Goal: Information Seeking & Learning: Understand process/instructions

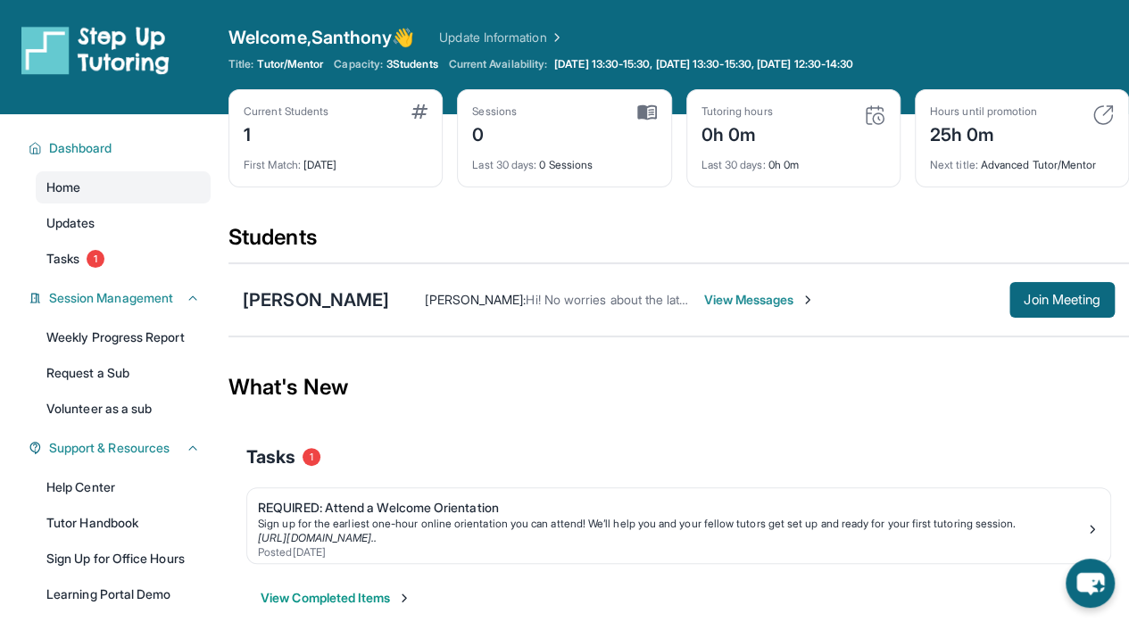
click at [252, 130] on div "1" at bounding box center [286, 133] width 85 height 29
click at [244, 133] on div "1" at bounding box center [286, 133] width 85 height 29
click at [420, 112] on img at bounding box center [419, 111] width 16 height 14
click at [314, 170] on div "First Match : [DATE]" at bounding box center [336, 159] width 184 height 25
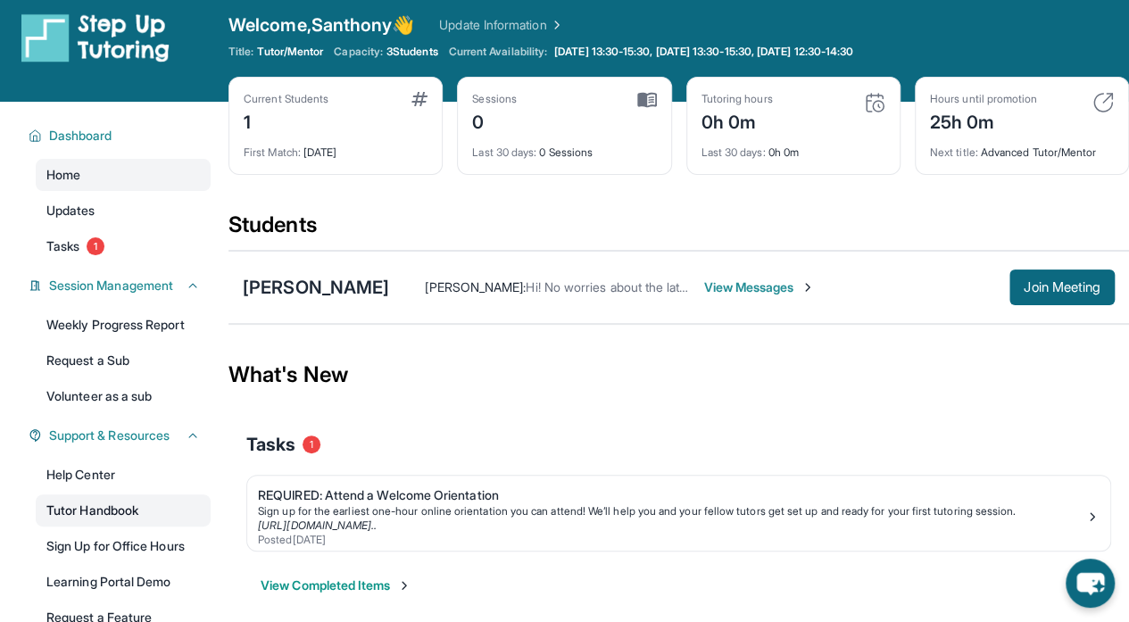
click at [93, 506] on link "Tutor Handbook" at bounding box center [123, 510] width 175 height 32
click at [1035, 292] on span "Join Meeting" at bounding box center [1061, 287] width 77 height 11
click at [1040, 289] on span "Join Meeting" at bounding box center [1061, 287] width 77 height 11
click at [303, 286] on div "[PERSON_NAME]" at bounding box center [316, 287] width 146 height 25
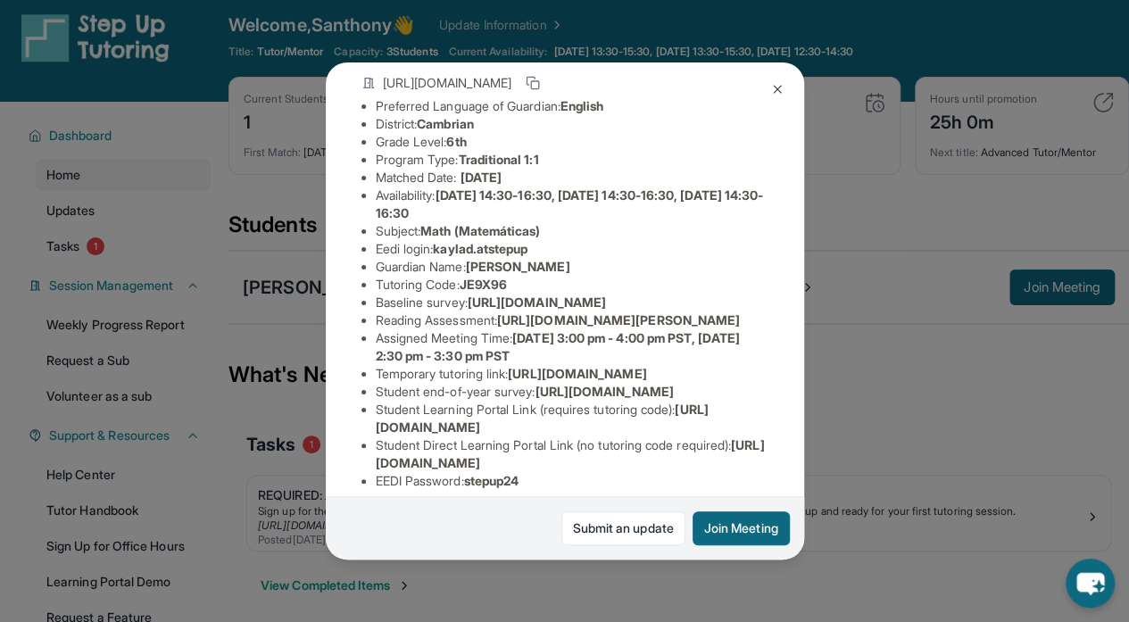
scroll to position [130, 0]
drag, startPoint x: 512, startPoint y: 257, endPoint x: 442, endPoint y: 257, distance: 69.6
click at [442, 257] on li "Eedi login : kaylad.atstepup" at bounding box center [572, 249] width 393 height 18
copy span "kaylad.atstepup"
click at [575, 310] on span "[URL][DOMAIN_NAME]" at bounding box center [536, 301] width 138 height 15
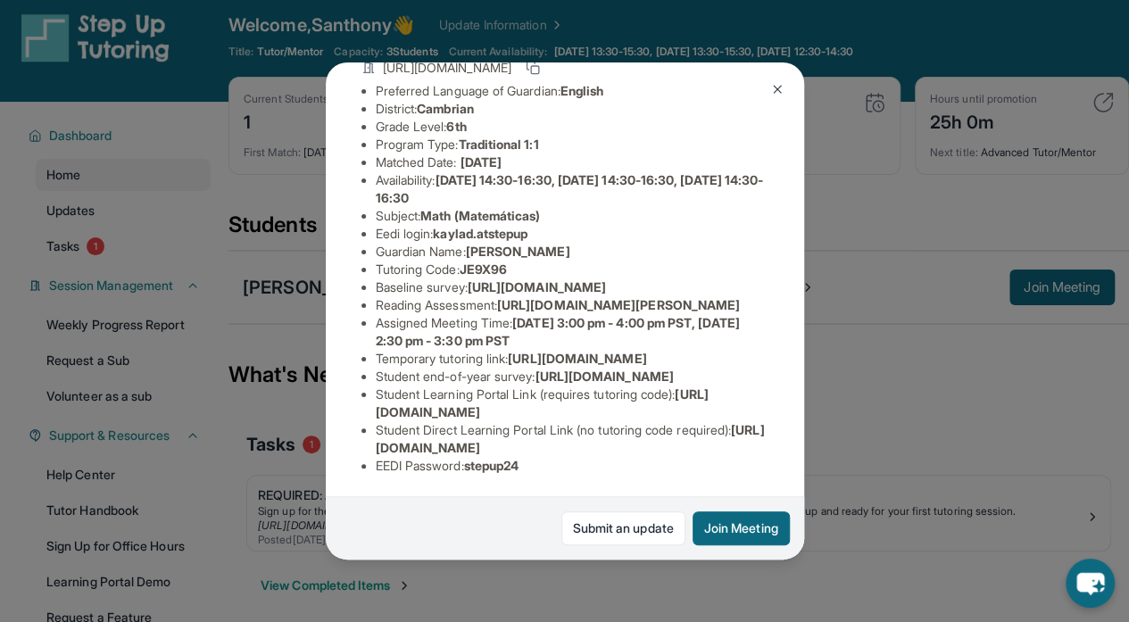
scroll to position [285, 0]
click at [886, 374] on div "[PERSON_NAME] Guardian: [PERSON_NAME] Student Information [URL][DOMAIN_NAME] Pr…" at bounding box center [564, 311] width 1129 height 622
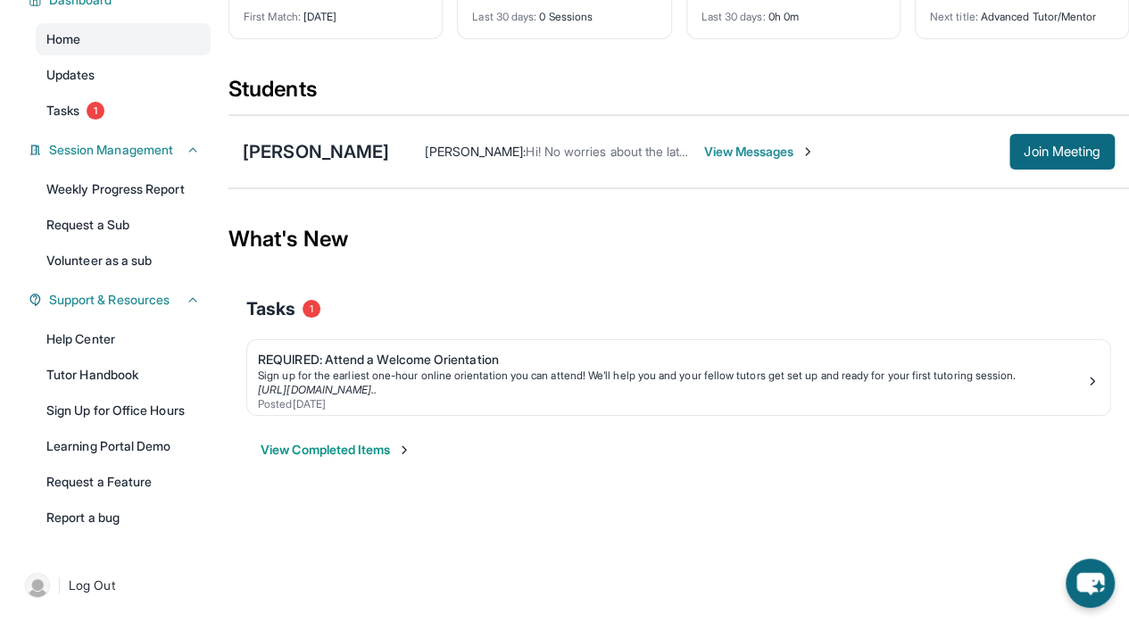
scroll to position [0, 0]
